Goal: Communication & Community: Connect with others

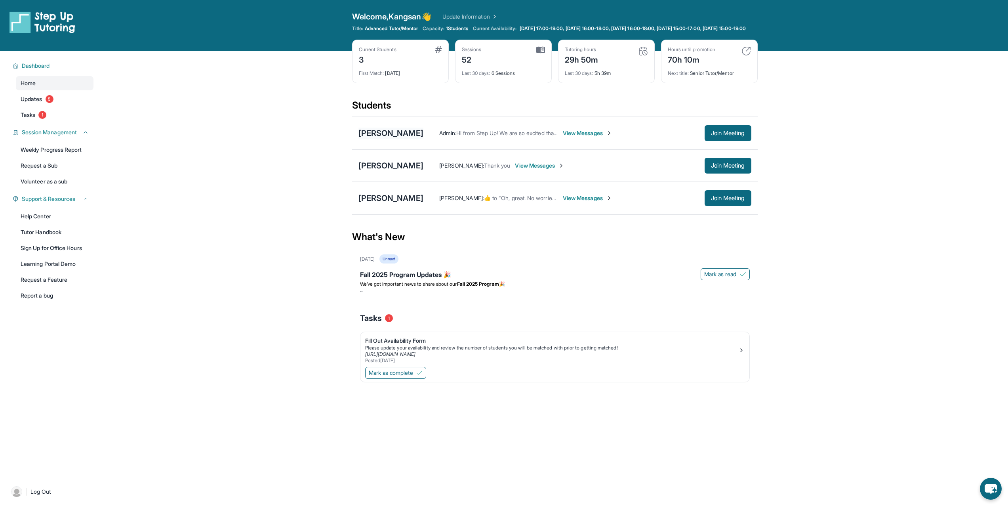
click at [381, 140] on main "Current Students 3 First Match : [DATE] Sessions 52 Last 30 days : 6 Sessions T…" at bounding box center [554, 232] width 907 height 362
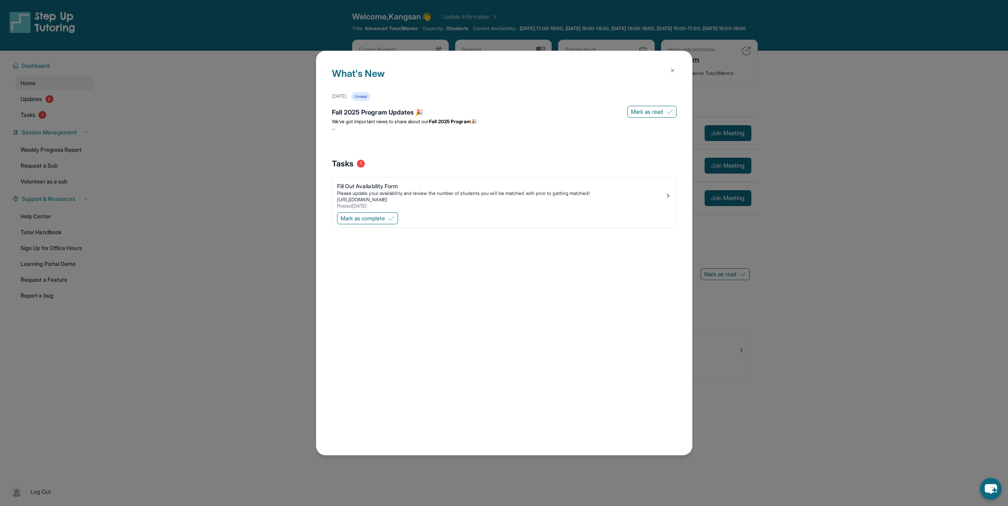
drag, startPoint x: 1006, startPoint y: 261, endPoint x: 722, endPoint y: 214, distance: 287.6
click at [1004, 261] on div "What's New [DATE] Unread Fall 2025 Program Updates 🎉 Mark as read We’ve got imp…" at bounding box center [504, 253] width 1008 height 506
click at [879, 198] on div "What's New [DATE] Unread Fall 2025 Program Updates 🎉 Mark as read We’ve got imp…" at bounding box center [504, 253] width 1008 height 506
drag, startPoint x: 849, startPoint y: 174, endPoint x: 811, endPoint y: 149, distance: 45.3
click at [847, 169] on div "What's New [DATE] Unread Fall 2025 Program Updates 🎉 Mark as read We’ve got imp…" at bounding box center [504, 253] width 1008 height 506
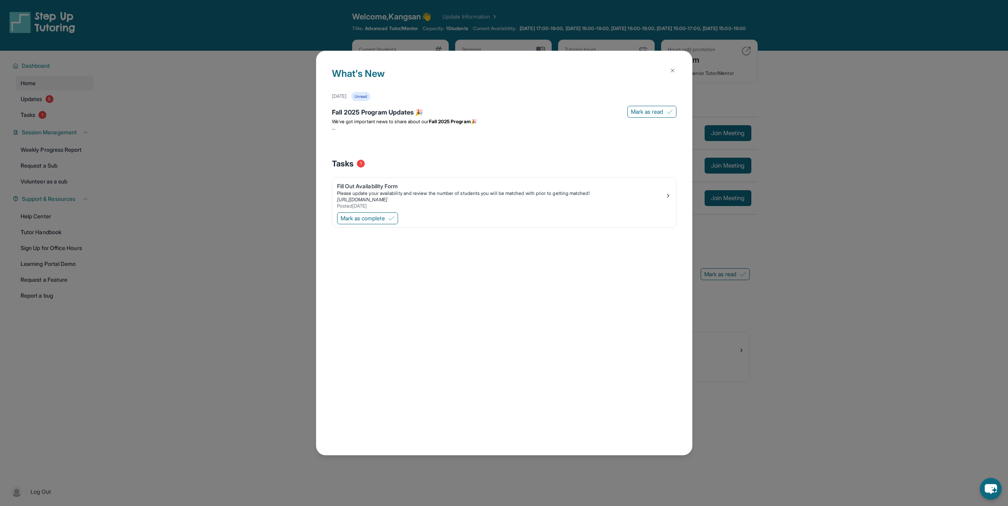
click at [675, 72] on img at bounding box center [673, 70] width 6 height 6
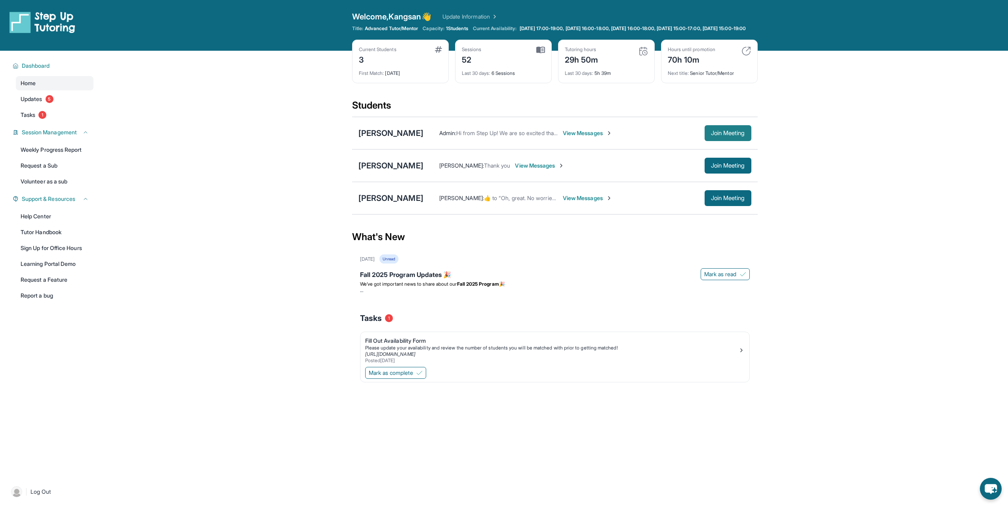
click at [721, 141] on button "Join Meeting" at bounding box center [728, 133] width 47 height 16
click at [515, 170] on span "View Messages" at bounding box center [540, 166] width 50 height 8
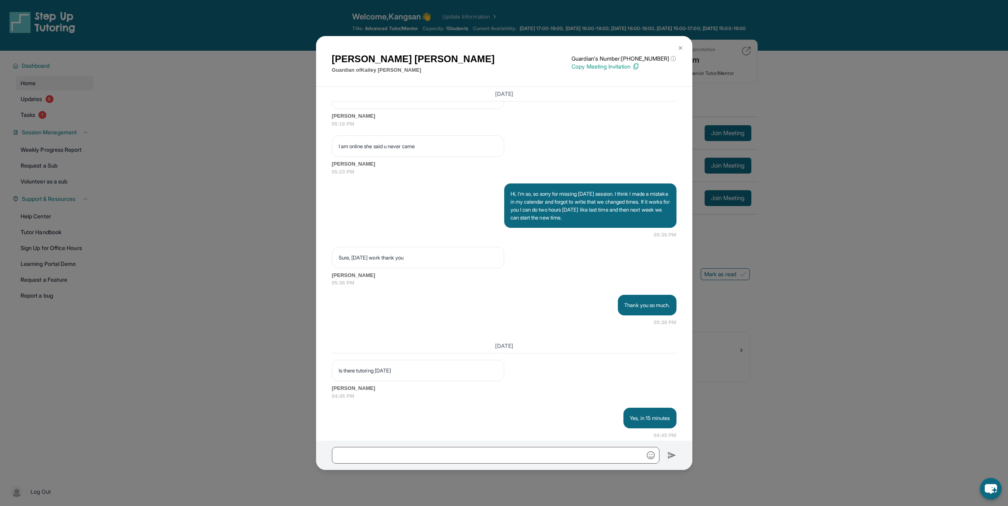
scroll to position [4104, 0]
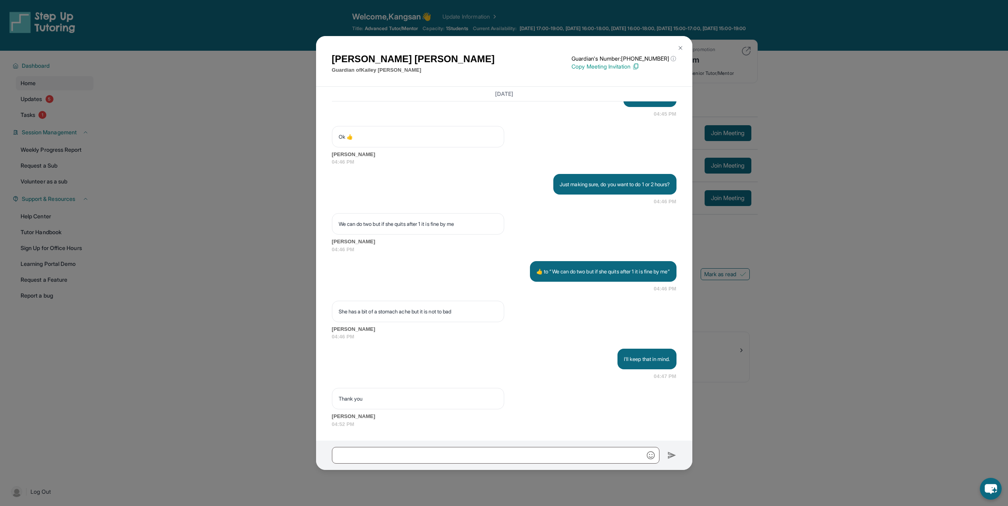
click at [252, 172] on div "[PERSON_NAME] Guardian of [PERSON_NAME] Guardian's Number: [PHONE_NUMBER] ⓘ Thi…" at bounding box center [504, 253] width 1008 height 506
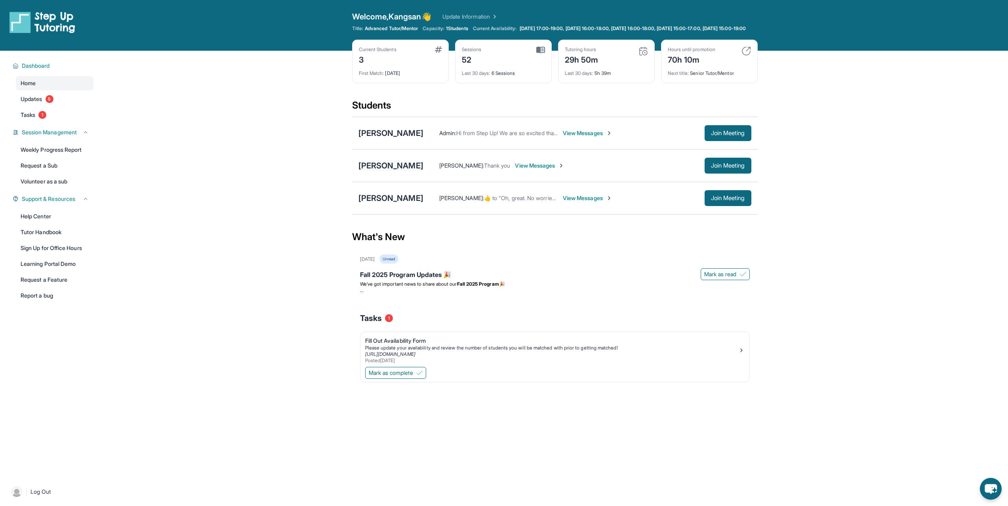
click at [382, 167] on div "[PERSON_NAME]" at bounding box center [391, 165] width 65 height 11
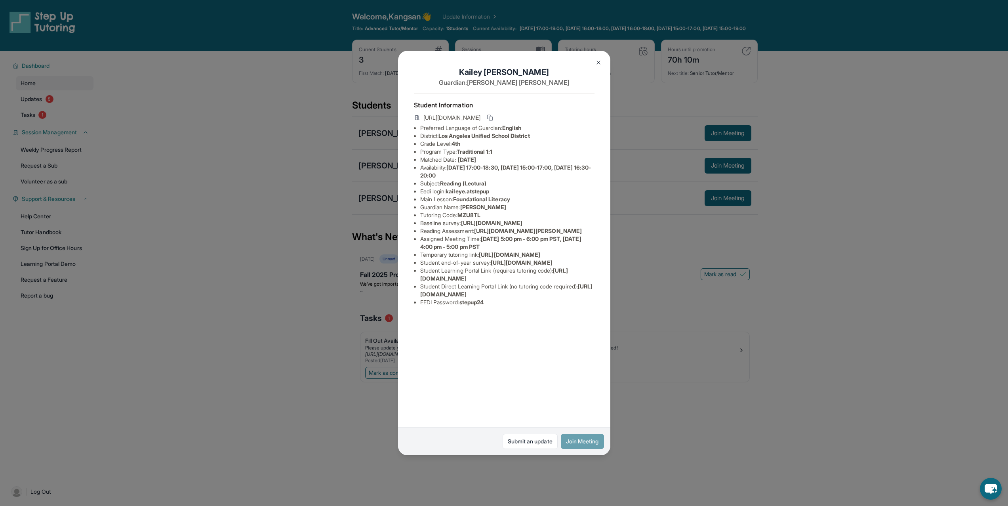
click at [581, 443] on button "Join Meeting" at bounding box center [582, 441] width 43 height 15
